Goal: Task Accomplishment & Management: Manage account settings

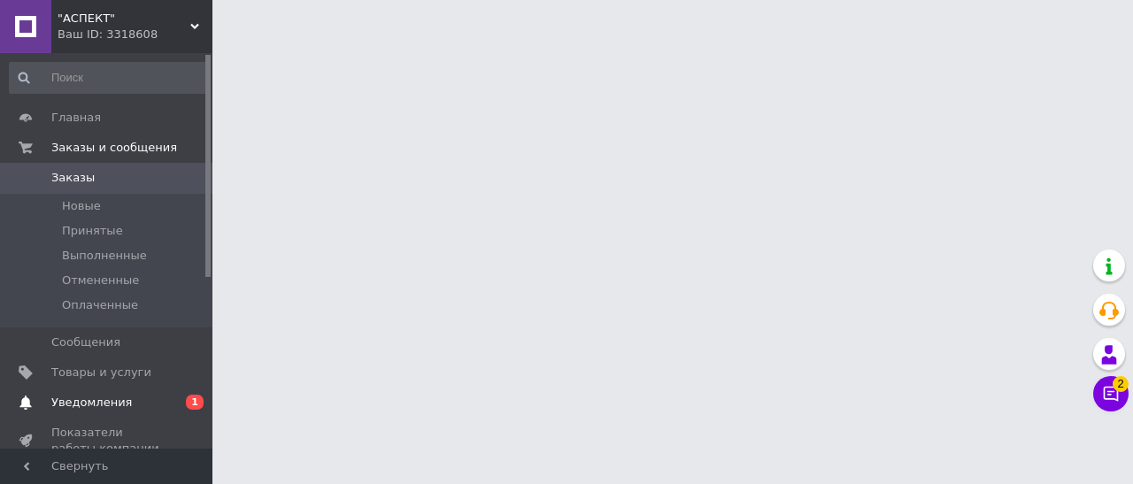
click at [110, 400] on span "Уведомления" at bounding box center [91, 403] width 81 height 16
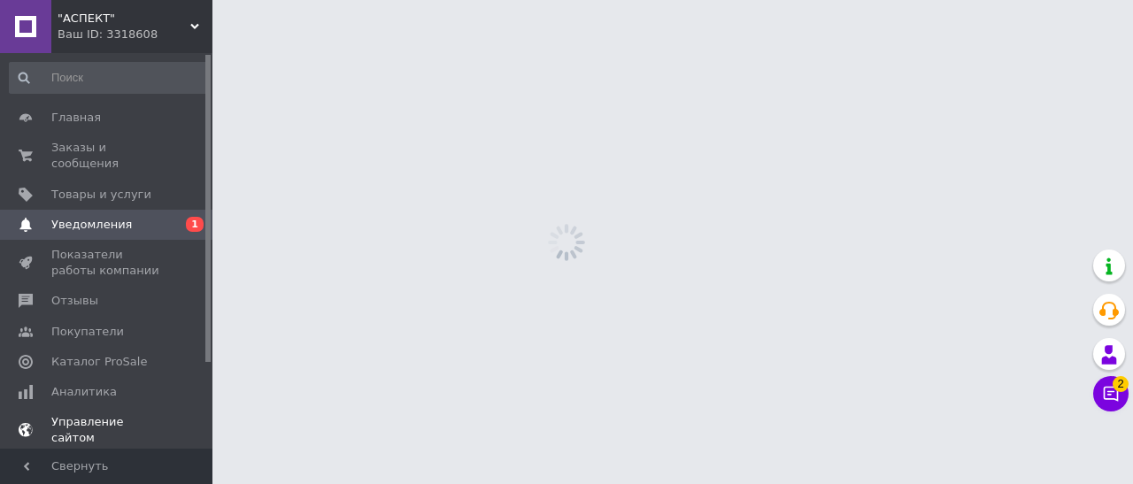
click at [110, 414] on span "Управление сайтом" at bounding box center [107, 430] width 112 height 32
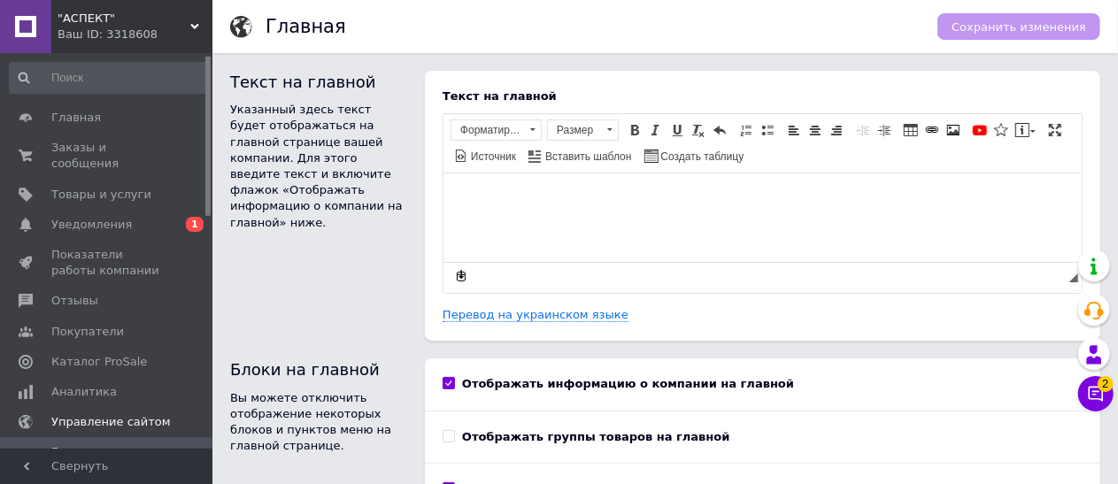
scroll to position [4, 0]
click at [207, 208] on div at bounding box center [207, 136] width 5 height 159
click at [195, 213] on span "1" at bounding box center [195, 220] width 18 height 15
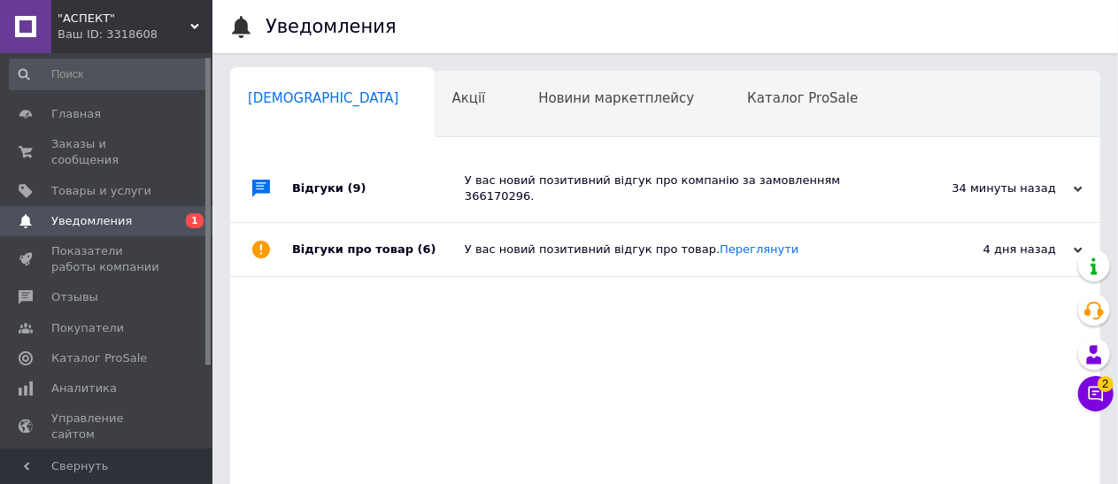
scroll to position [0, 7]
click at [1008, 185] on div "34 минуты назад" at bounding box center [993, 189] width 177 height 16
click at [751, 180] on div "У вас новий позитивний відгук про компанію за замовленням 366170296." at bounding box center [685, 189] width 441 height 32
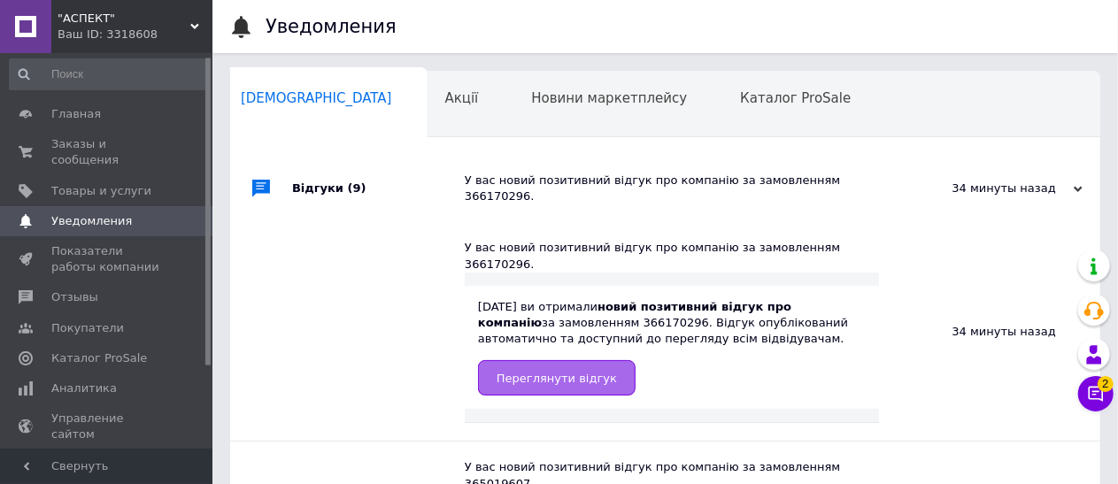
click at [586, 372] on span "Переглянути відгук" at bounding box center [556, 378] width 120 height 13
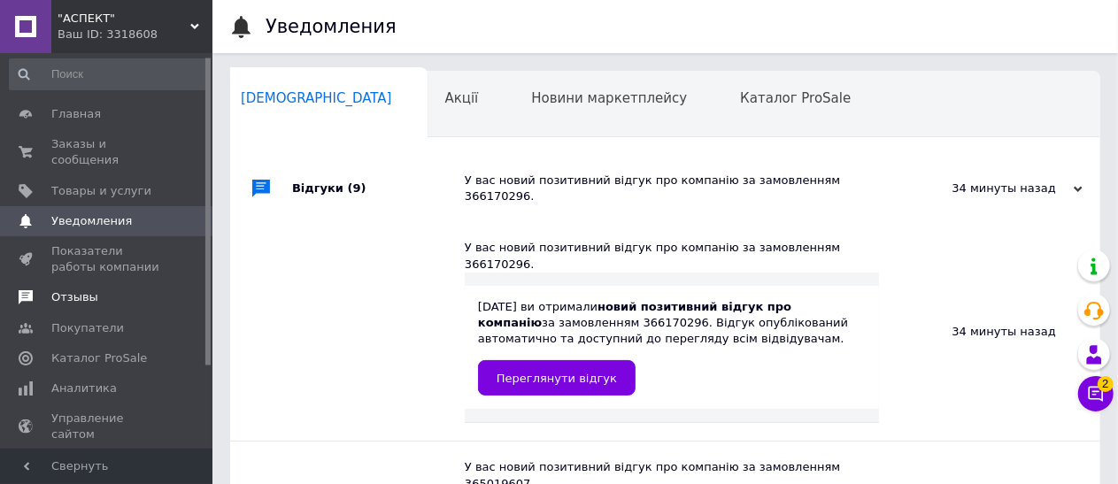
click at [89, 289] on span "Отзывы" at bounding box center [74, 297] width 47 height 16
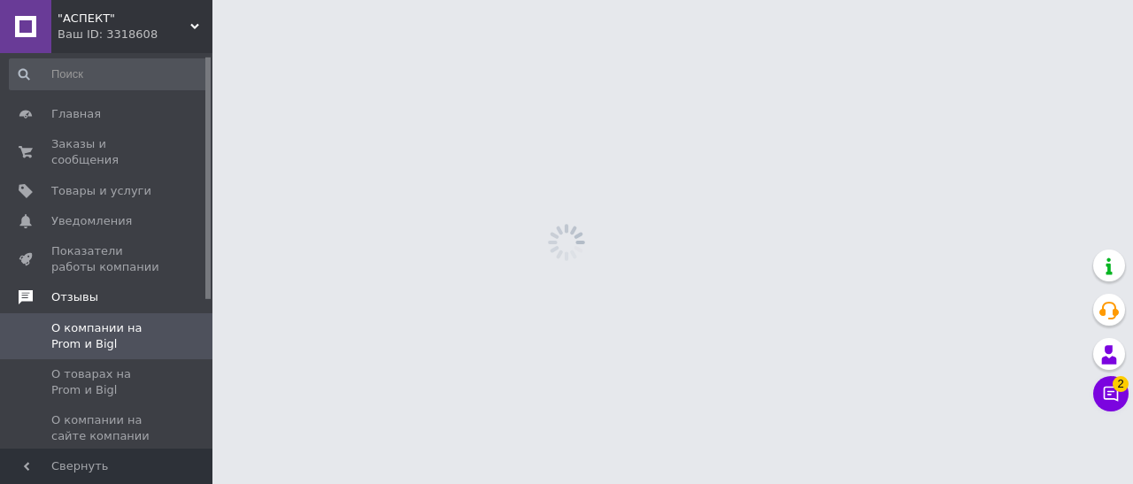
click at [89, 289] on span "Отзывы" at bounding box center [74, 297] width 47 height 16
